Goal: Book appointment/travel/reservation

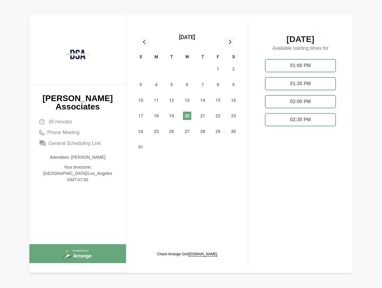
click at [187, 93] on div "13" at bounding box center [187, 100] width 16 height 16
click at [187, 37] on div "[DATE]" at bounding box center [187, 37] width 16 height 8
click at [141, 69] on div "27" at bounding box center [141, 69] width 16 height 16
click at [156, 69] on div "28" at bounding box center [157, 69] width 16 height 16
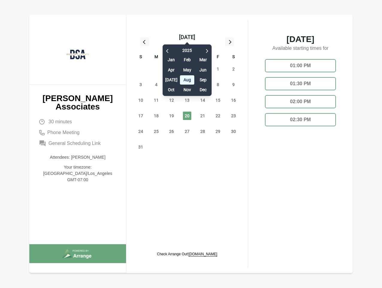
click at [172, 69] on div "[DATE] Feb Mar Apr May Jun [DATE] Aug Sep Oct Nov Dec" at bounding box center [187, 68] width 49 height 55
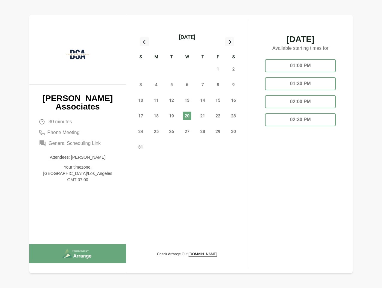
click at [187, 69] on div "30" at bounding box center [187, 69] width 16 height 16
click at [203, 69] on div "31" at bounding box center [203, 69] width 16 height 16
click at [218, 69] on span "1" at bounding box center [218, 69] width 8 height 8
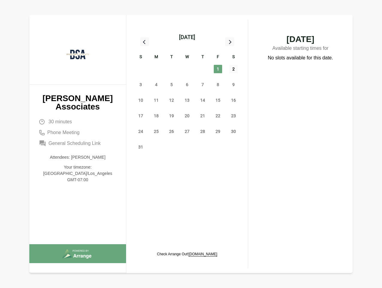
click at [234, 69] on span "2" at bounding box center [234, 69] width 8 height 8
click at [141, 84] on span "3" at bounding box center [141, 84] width 8 height 8
